Goal: Task Accomplishment & Management: Use online tool/utility

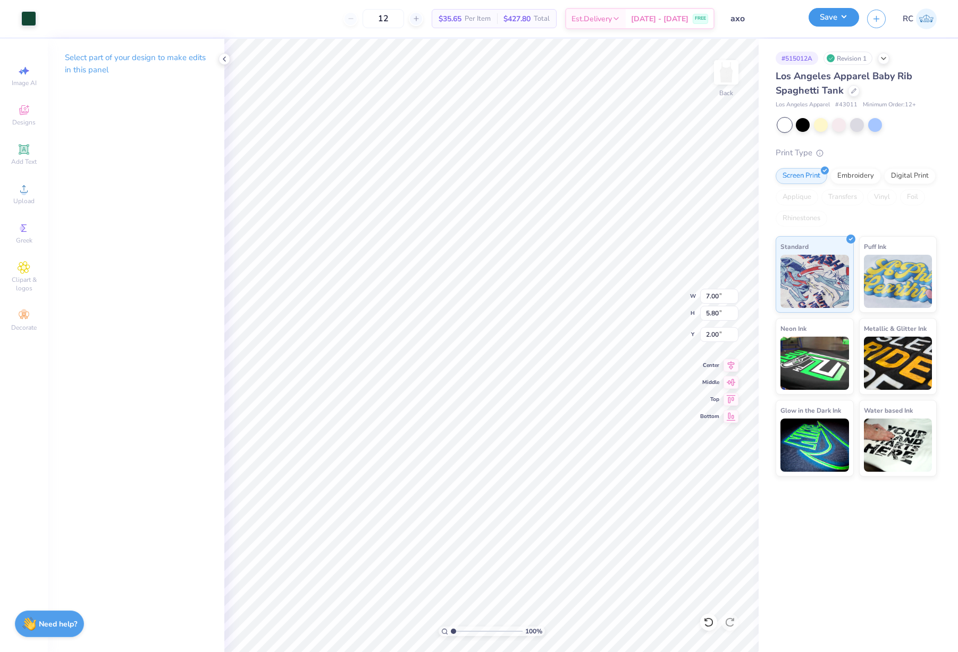
click at [846, 14] on button "Save" at bounding box center [834, 17] width 50 height 19
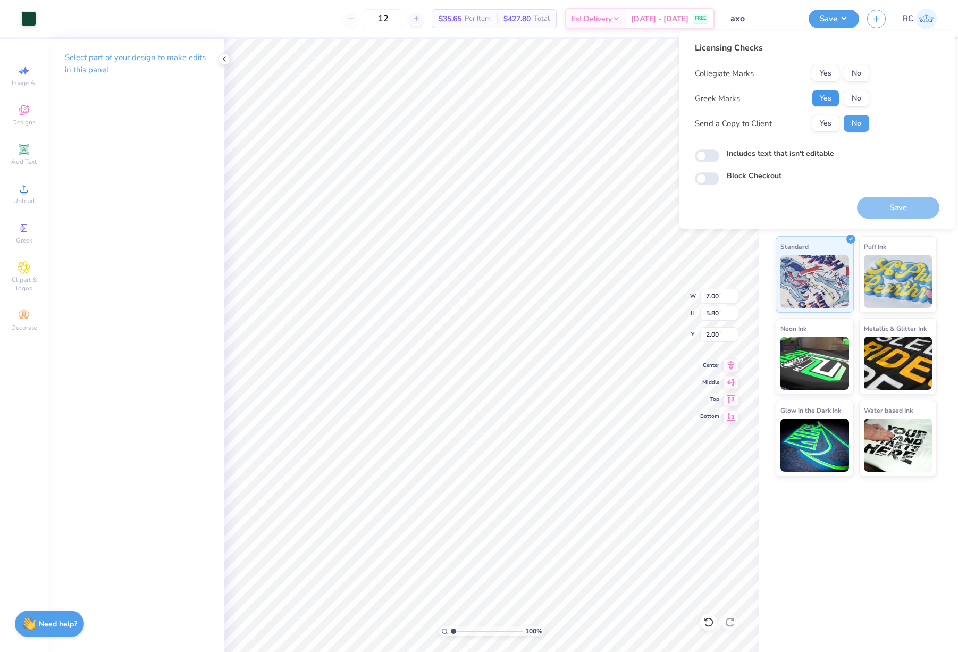
click at [833, 97] on button "Yes" at bounding box center [826, 98] width 28 height 17
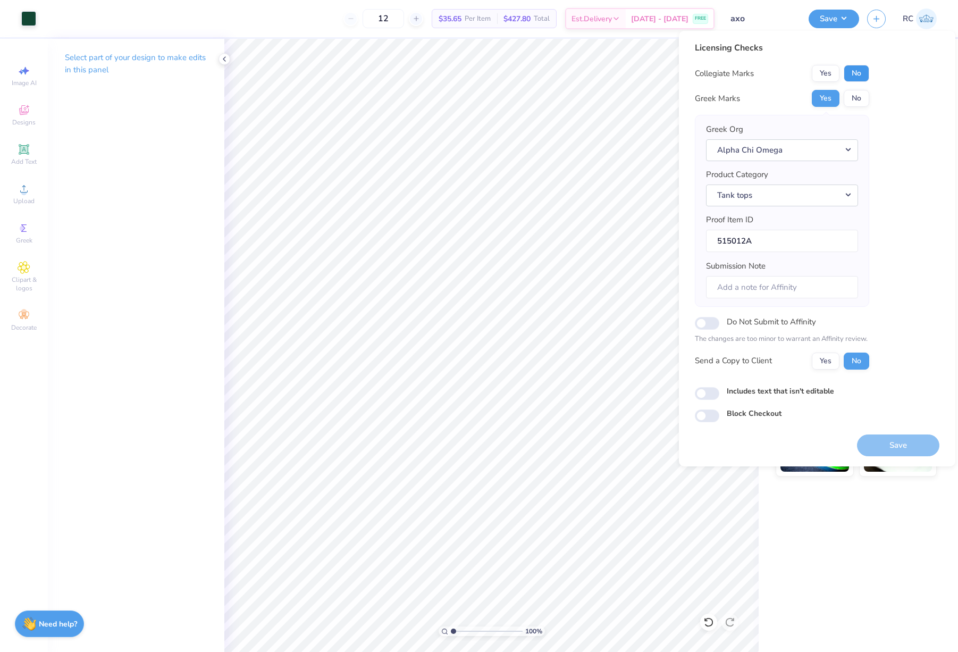
click at [858, 73] on button "No" at bounding box center [857, 73] width 26 height 17
click at [827, 365] on button "Yes" at bounding box center [826, 360] width 28 height 17
click at [714, 393] on input "Includes text that isn't editable" at bounding box center [707, 393] width 24 height 13
checkbox input "true"
click at [900, 444] on button "Save" at bounding box center [898, 445] width 82 height 22
